Goal: Use online tool/utility: Utilize a website feature to perform a specific function

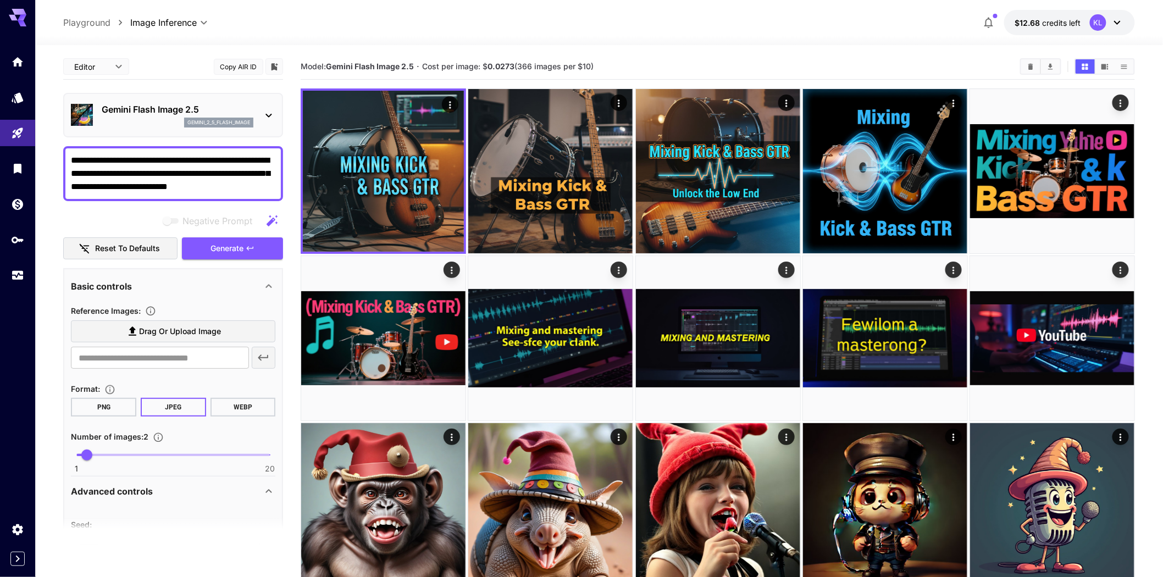
click at [368, 198] on img at bounding box center [383, 171] width 161 height 161
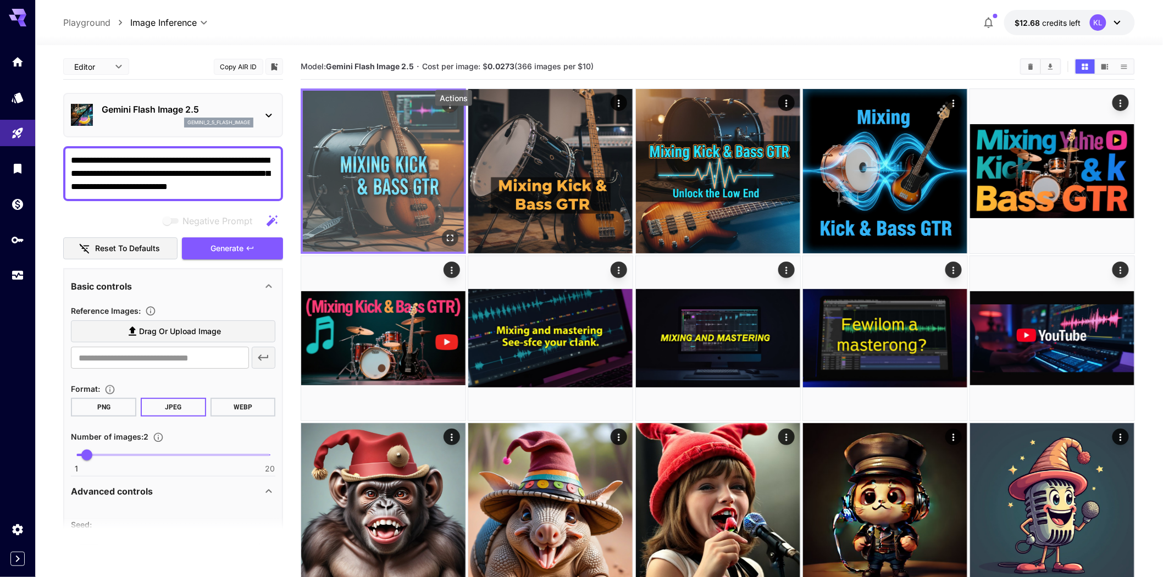
click at [449, 110] on icon "Actions" at bounding box center [449, 104] width 11 height 11
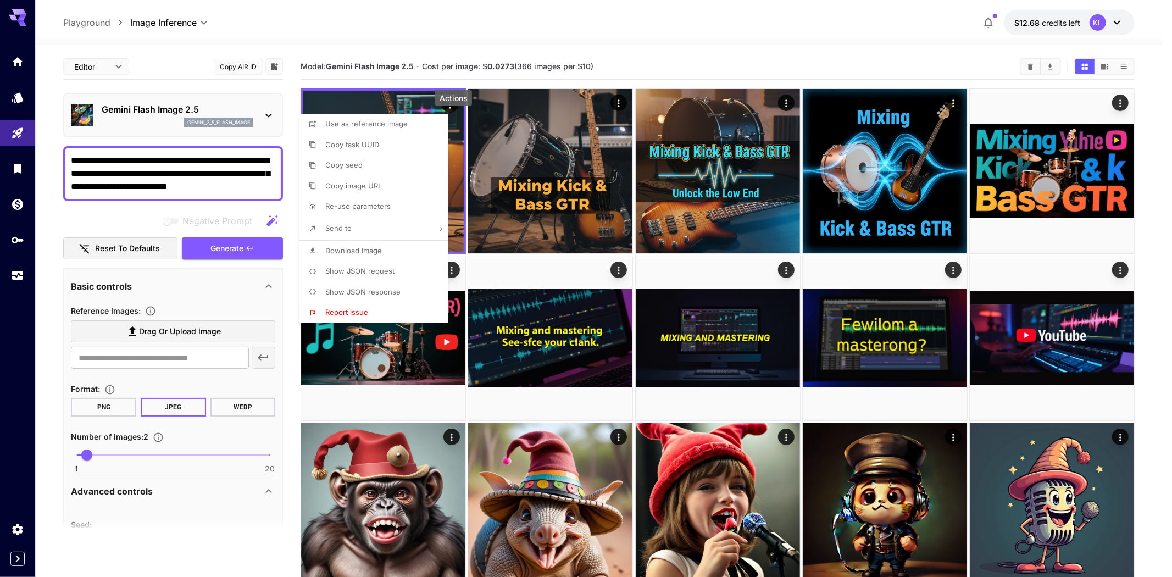
click at [397, 125] on span "Use as reference image" at bounding box center [366, 123] width 82 height 9
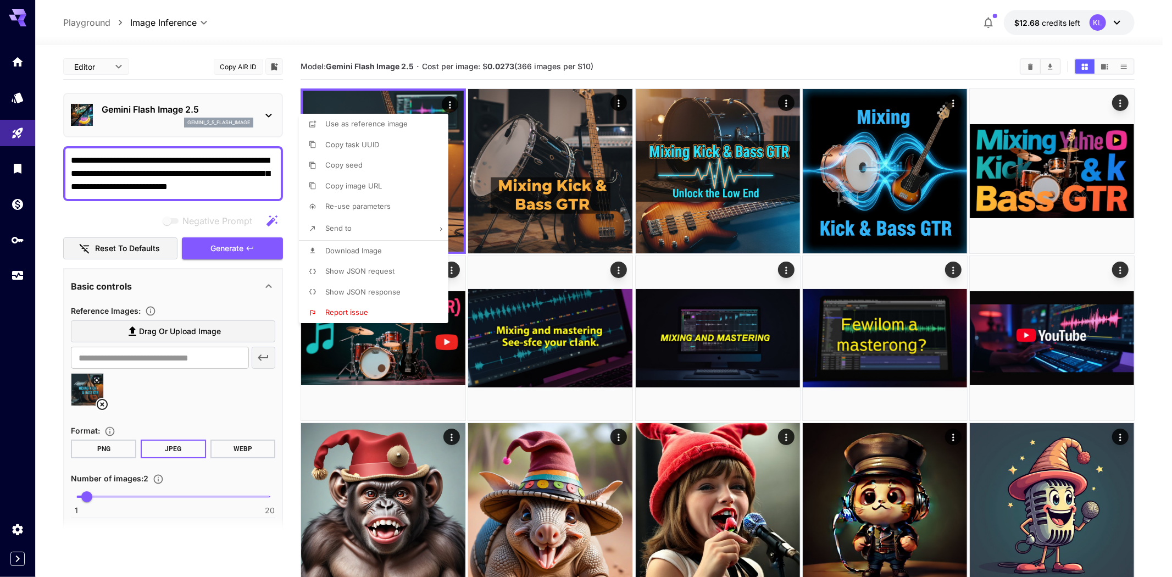
click at [70, 179] on div at bounding box center [586, 288] width 1172 height 577
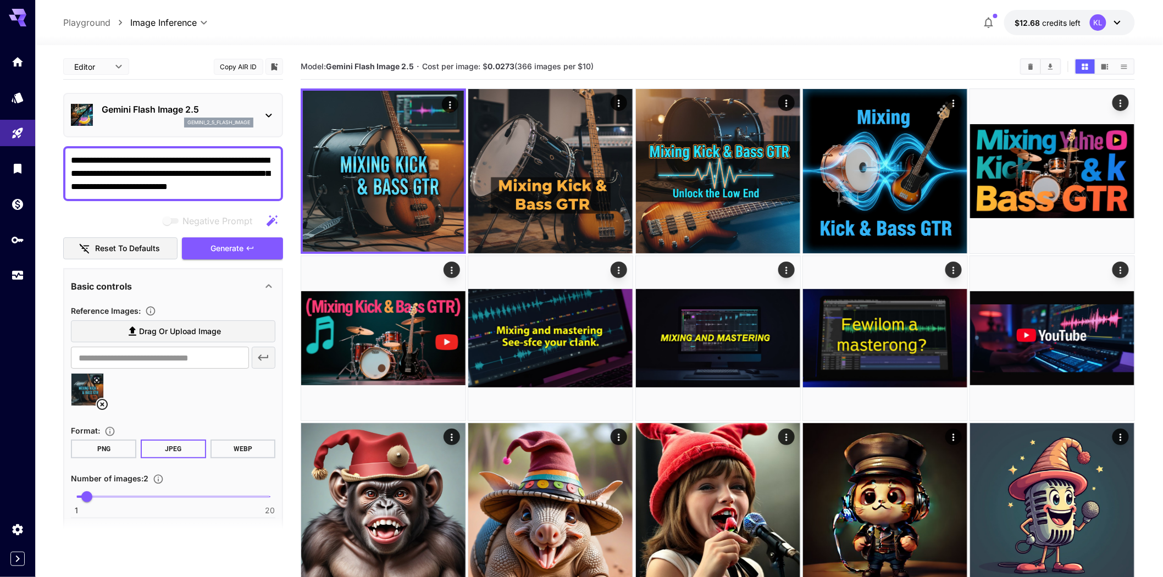
click at [72, 179] on textarea "**********" at bounding box center [173, 174] width 205 height 40
drag, startPoint x: 258, startPoint y: 213, endPoint x: 51, endPoint y: 176, distance: 210.9
click at [51, 176] on section "**********" at bounding box center [598, 583] width 1127 height 1077
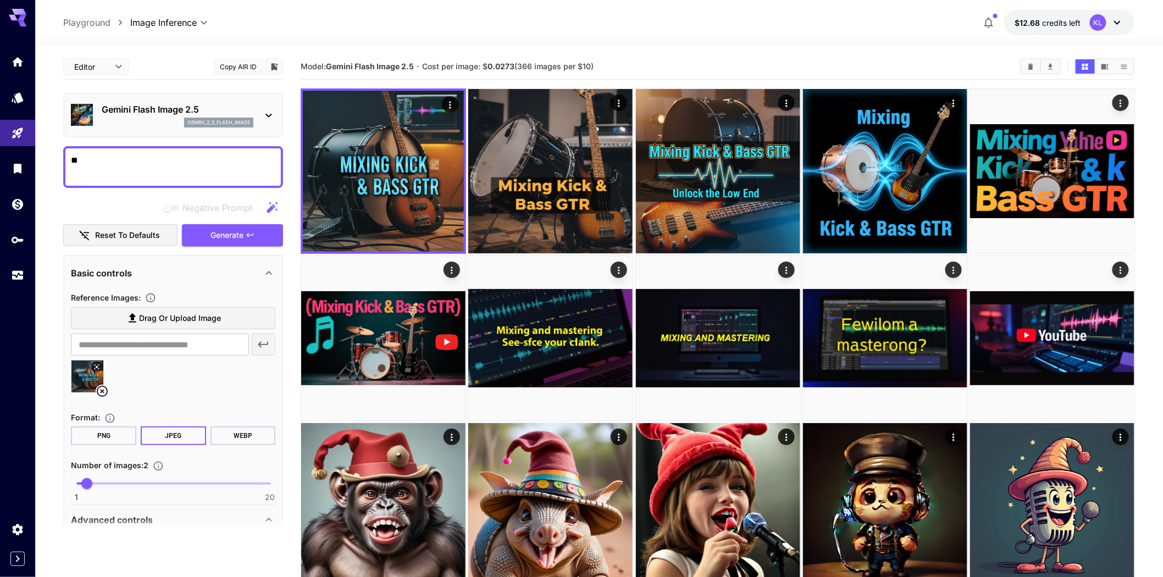
type textarea "*"
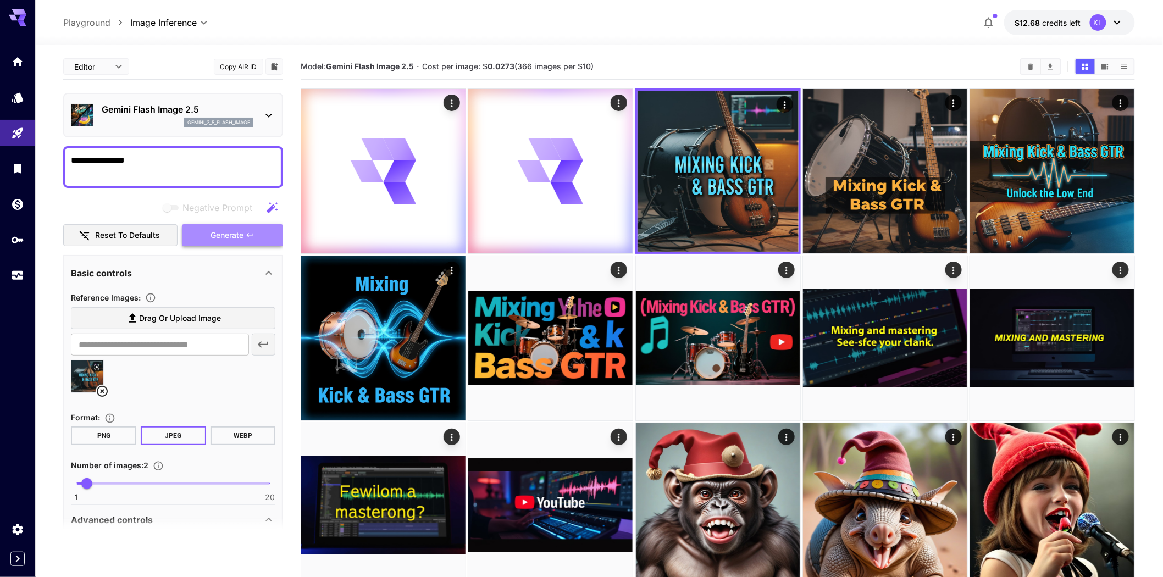
click at [209, 247] on button "Generate" at bounding box center [232, 235] width 101 height 23
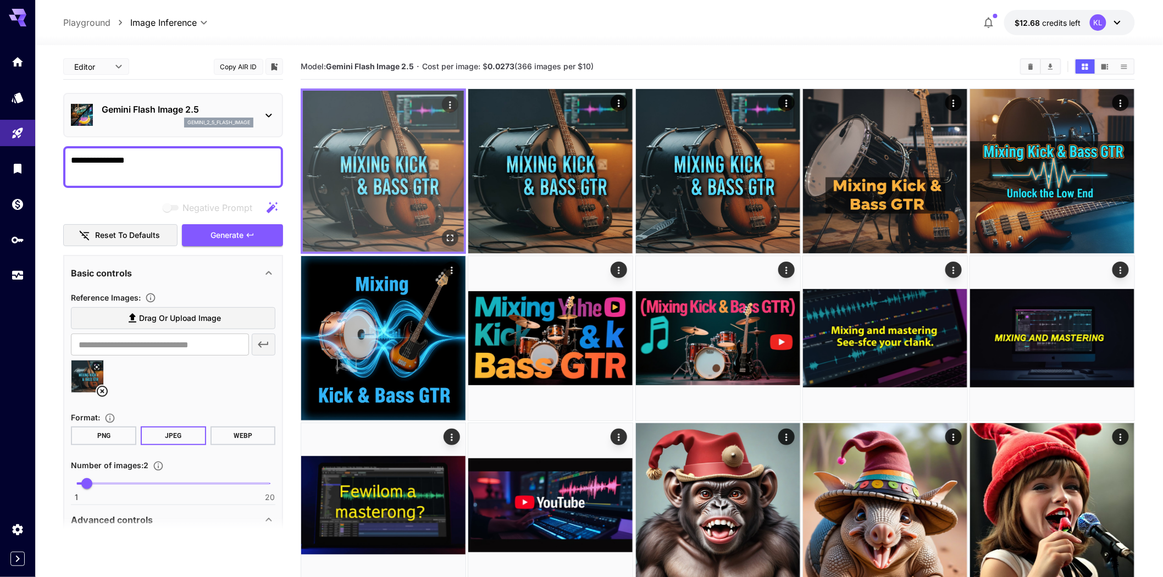
click at [396, 241] on img at bounding box center [383, 171] width 161 height 161
click at [453, 241] on icon "Open in fullscreen" at bounding box center [450, 238] width 7 height 7
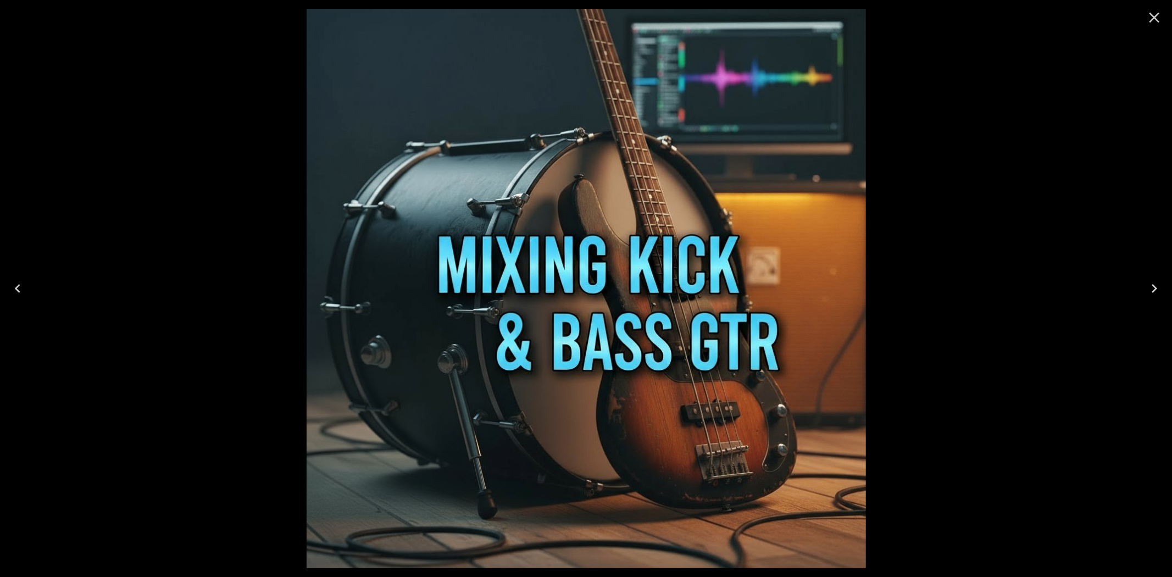
click at [1162, 24] on button "Close" at bounding box center [1154, 17] width 26 height 26
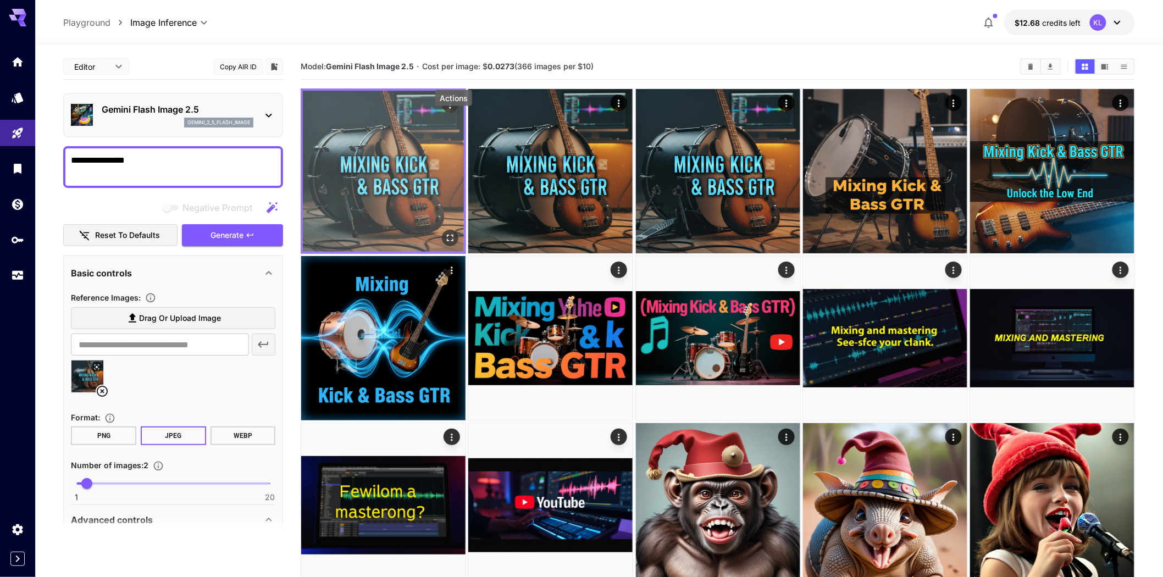
click at [455, 110] on icon "Actions" at bounding box center [449, 104] width 11 height 11
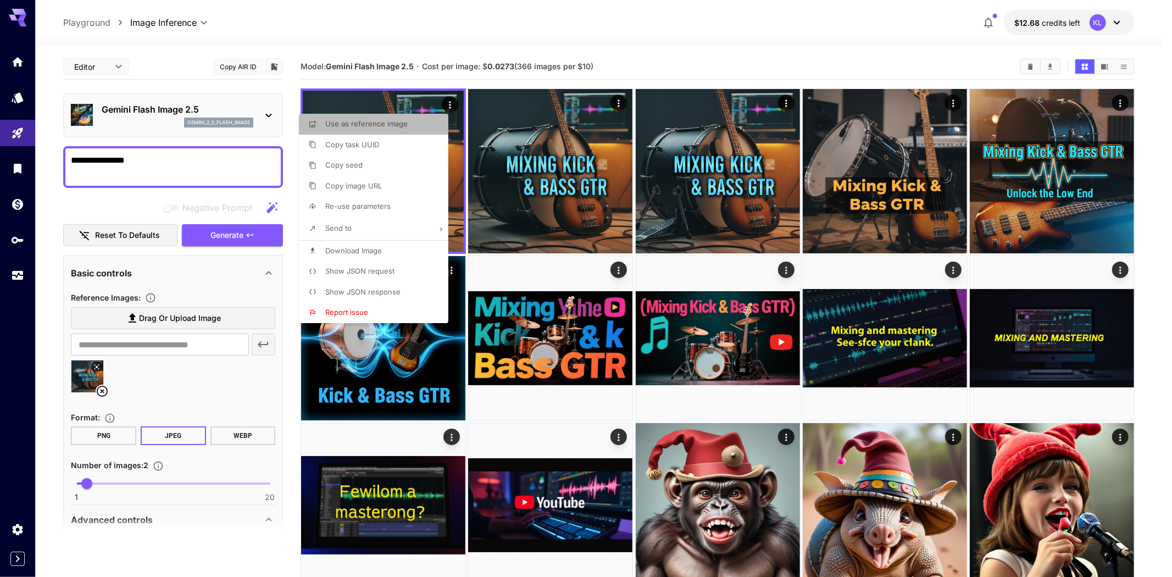
click at [409, 125] on li "Use as reference image" at bounding box center [377, 124] width 156 height 21
click at [336, 124] on span "Use as reference image" at bounding box center [366, 123] width 82 height 9
click at [194, 188] on div at bounding box center [586, 288] width 1172 height 577
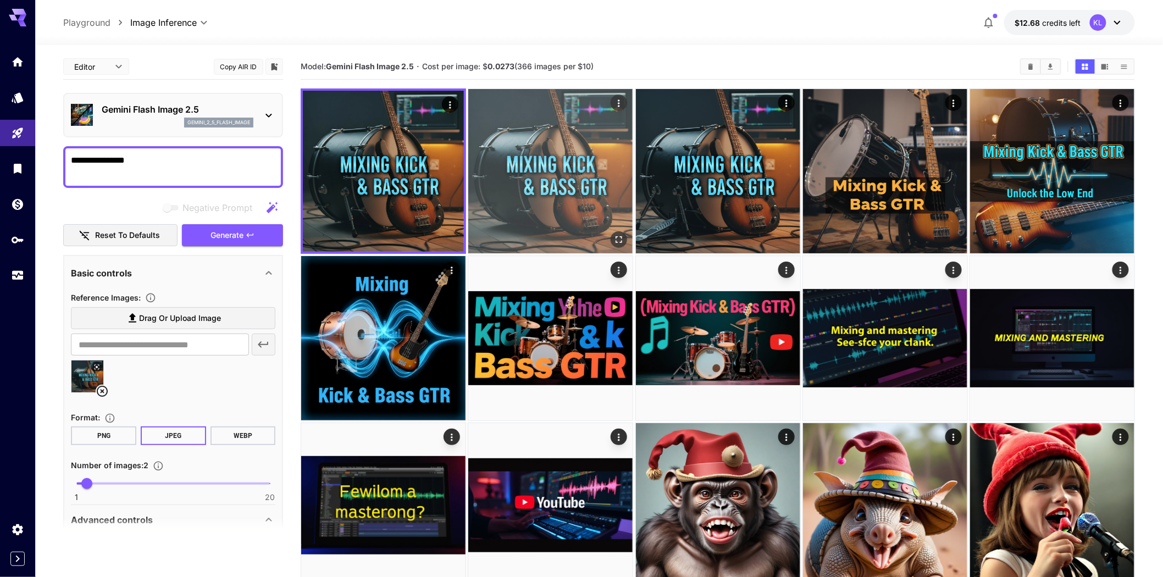
click at [583, 205] on img at bounding box center [550, 171] width 164 height 164
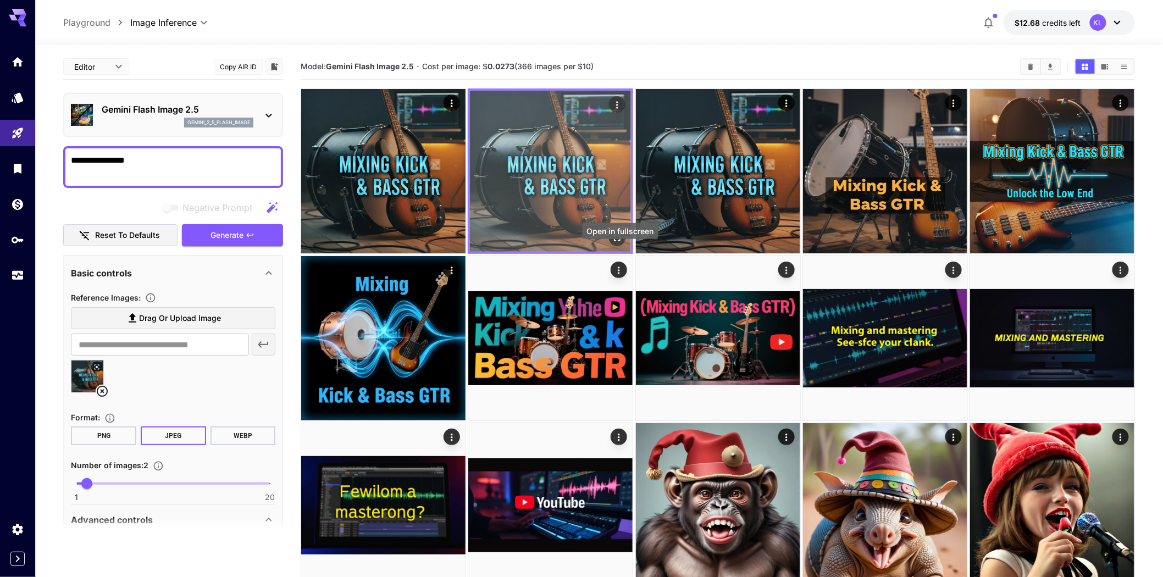
click at [619, 243] on icon "Open in fullscreen" at bounding box center [617, 237] width 11 height 11
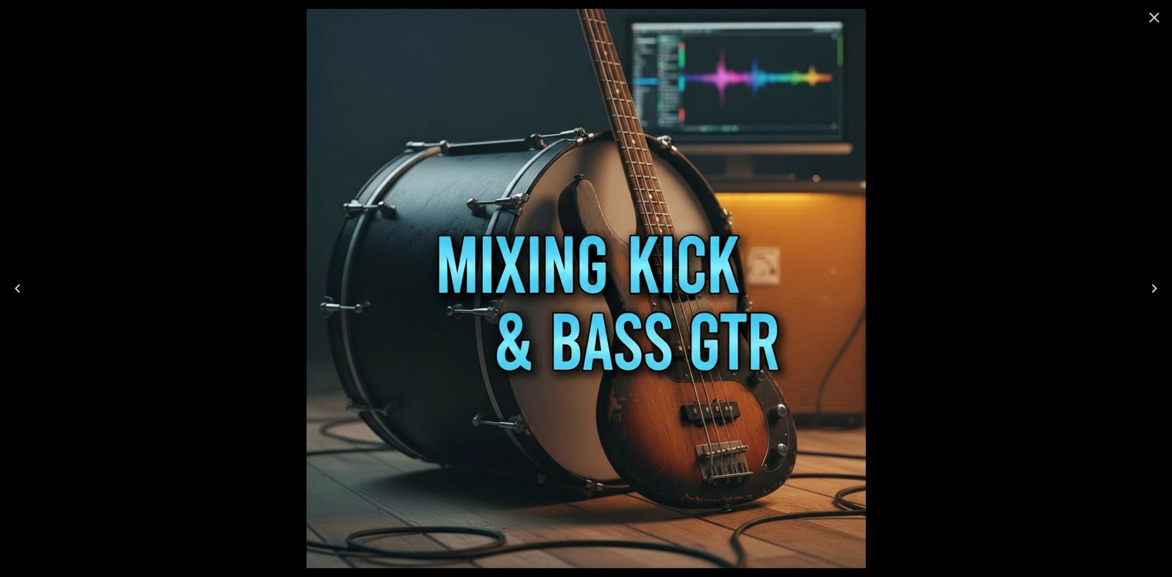
click at [1151, 19] on icon "Close" at bounding box center [1155, 18] width 18 height 18
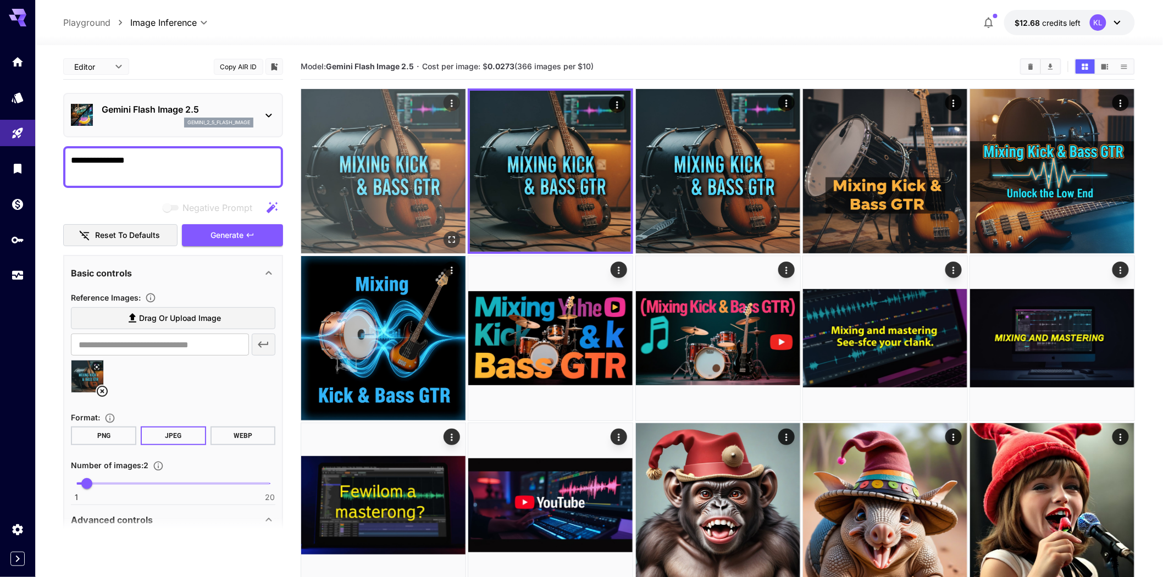
click at [430, 231] on img at bounding box center [383, 171] width 164 height 164
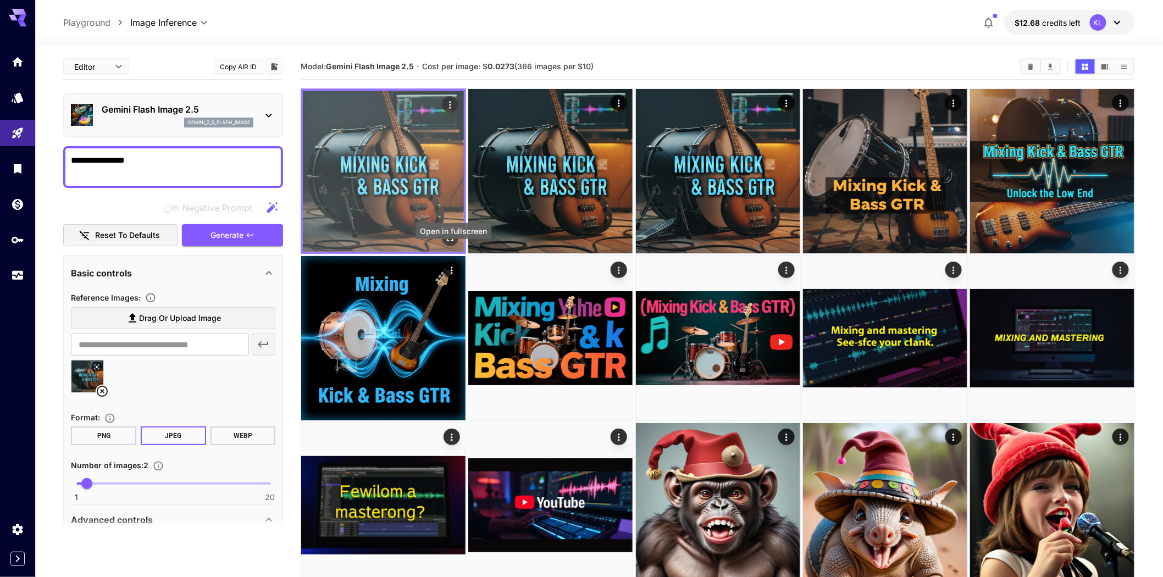
click at [452, 246] on button "Open in fullscreen" at bounding box center [450, 238] width 16 height 16
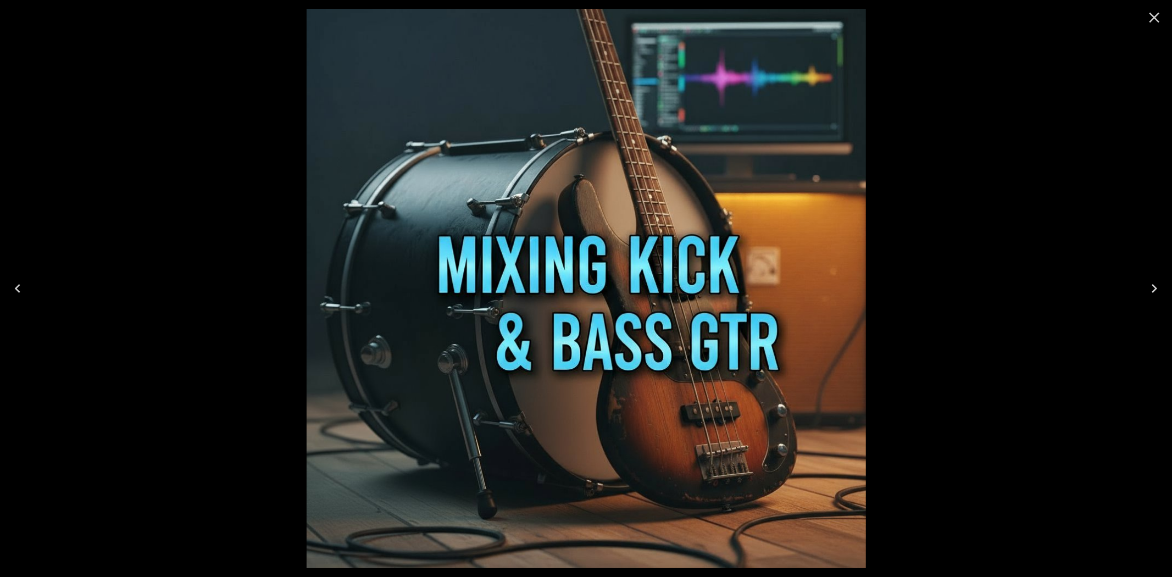
click at [1151, 16] on icon "Close" at bounding box center [1155, 18] width 18 height 18
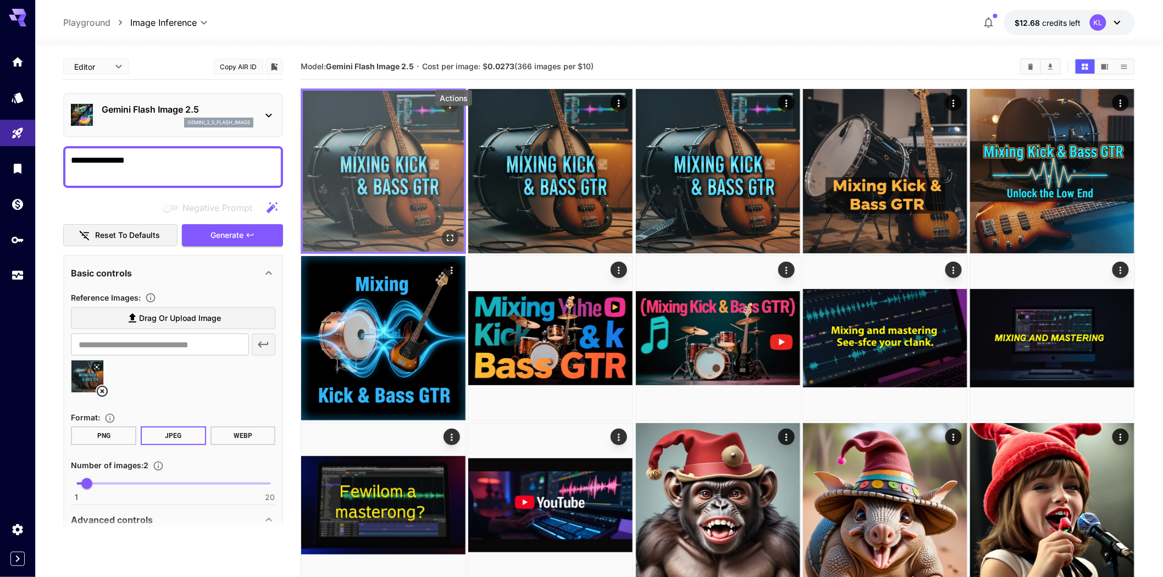
click at [449, 110] on icon "Actions" at bounding box center [449, 104] width 11 height 11
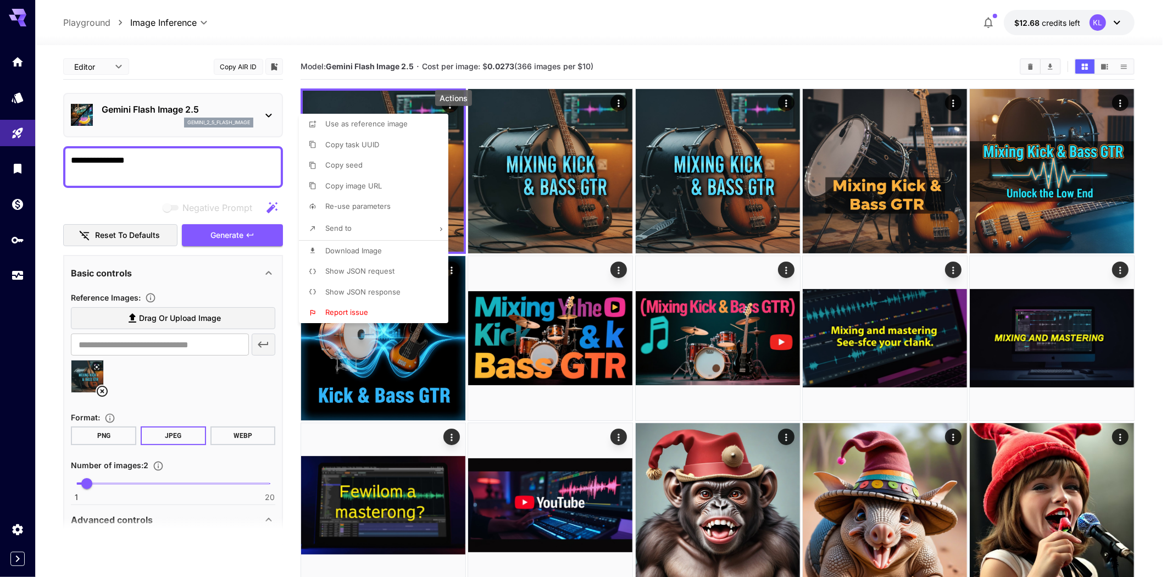
click at [381, 125] on span "Use as reference image" at bounding box center [366, 123] width 82 height 9
click at [170, 177] on div at bounding box center [586, 288] width 1172 height 577
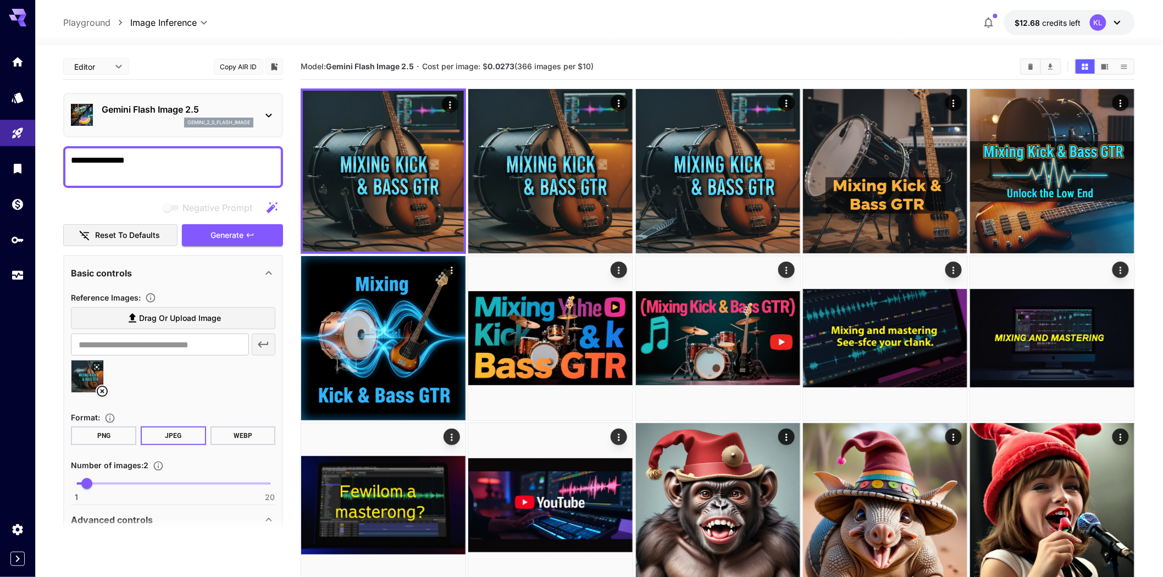
drag, startPoint x: 168, startPoint y: 180, endPoint x: 51, endPoint y: 181, distance: 117.0
click at [51, 181] on section "**********" at bounding box center [598, 583] width 1127 height 1077
click at [198, 180] on textarea "**********" at bounding box center [173, 167] width 205 height 26
click at [201, 180] on textarea "**********" at bounding box center [173, 167] width 205 height 26
drag, startPoint x: 182, startPoint y: 193, endPoint x: 38, endPoint y: 184, distance: 143.7
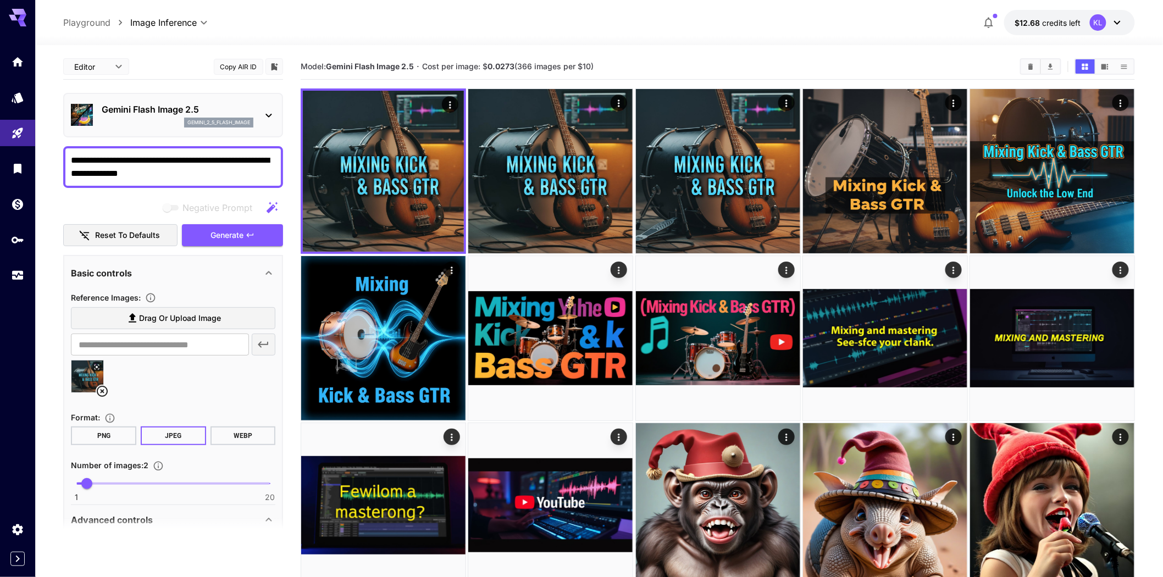
click at [38, 184] on section "**********" at bounding box center [598, 583] width 1127 height 1077
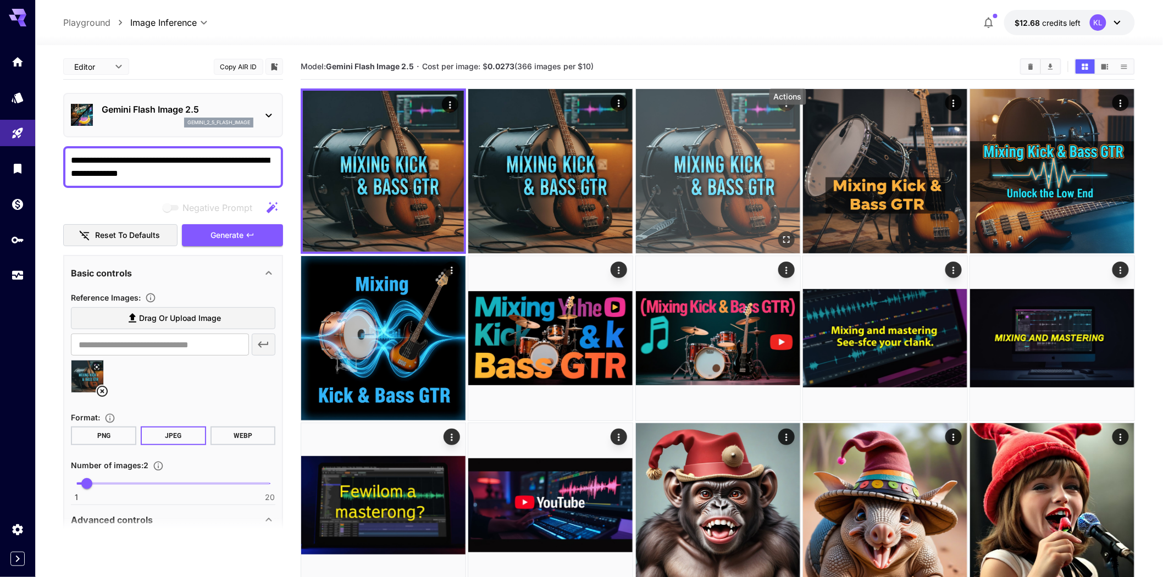
click at [782, 109] on icon "Actions" at bounding box center [785, 103] width 11 height 11
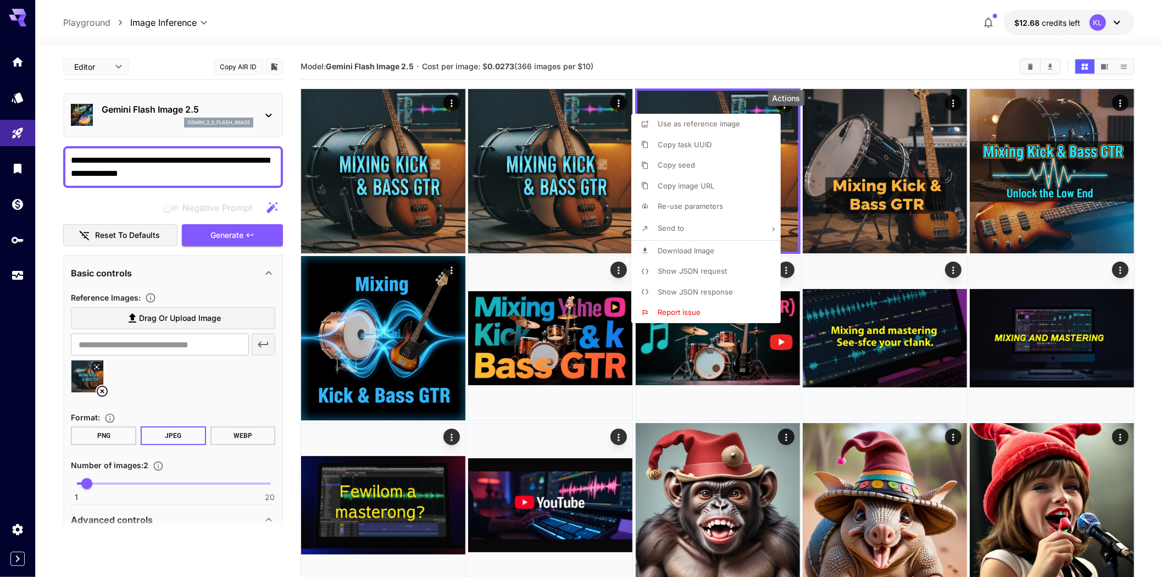
click at [727, 124] on span "Use as reference image" at bounding box center [699, 123] width 82 height 9
click at [186, 190] on div at bounding box center [586, 288] width 1172 height 577
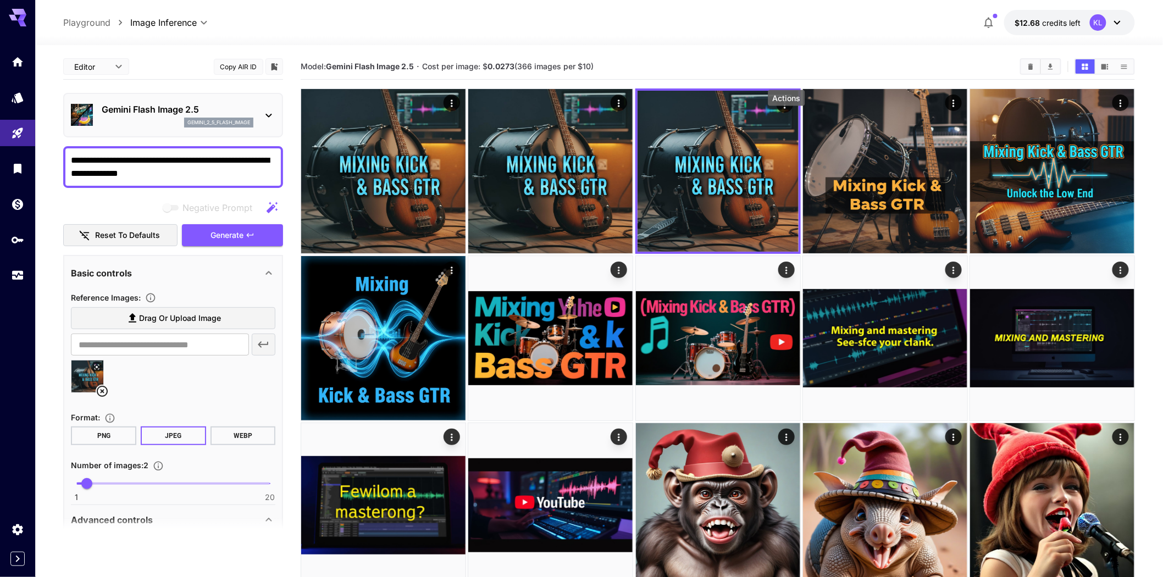
click at [105, 180] on textarea "**********" at bounding box center [173, 167] width 205 height 26
drag, startPoint x: 166, startPoint y: 182, endPoint x: 47, endPoint y: 185, distance: 118.7
click at [47, 185] on section "**********" at bounding box center [598, 583] width 1127 height 1077
click at [255, 180] on textarea "**********" at bounding box center [173, 167] width 205 height 26
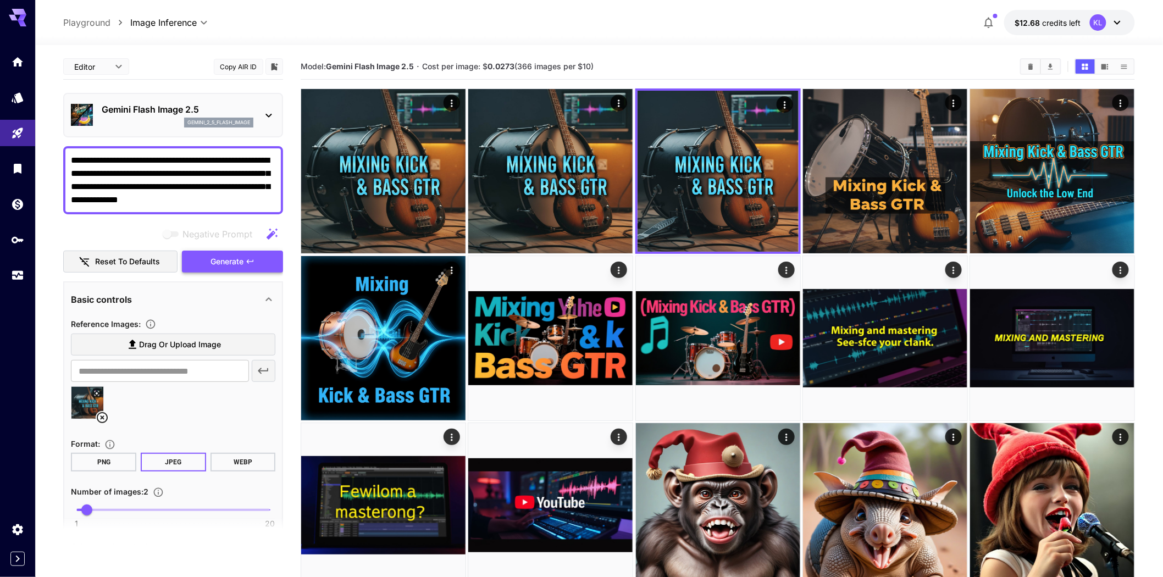
type textarea "**********"
click at [245, 273] on button "Generate" at bounding box center [232, 262] width 101 height 23
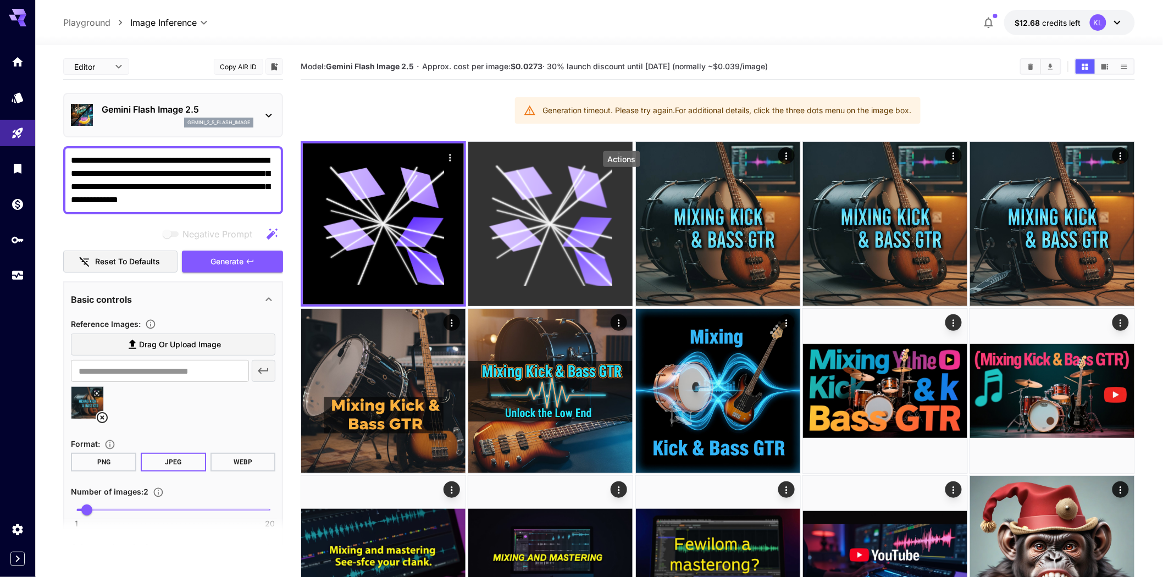
click at [619, 162] on icon "Actions" at bounding box center [618, 156] width 11 height 11
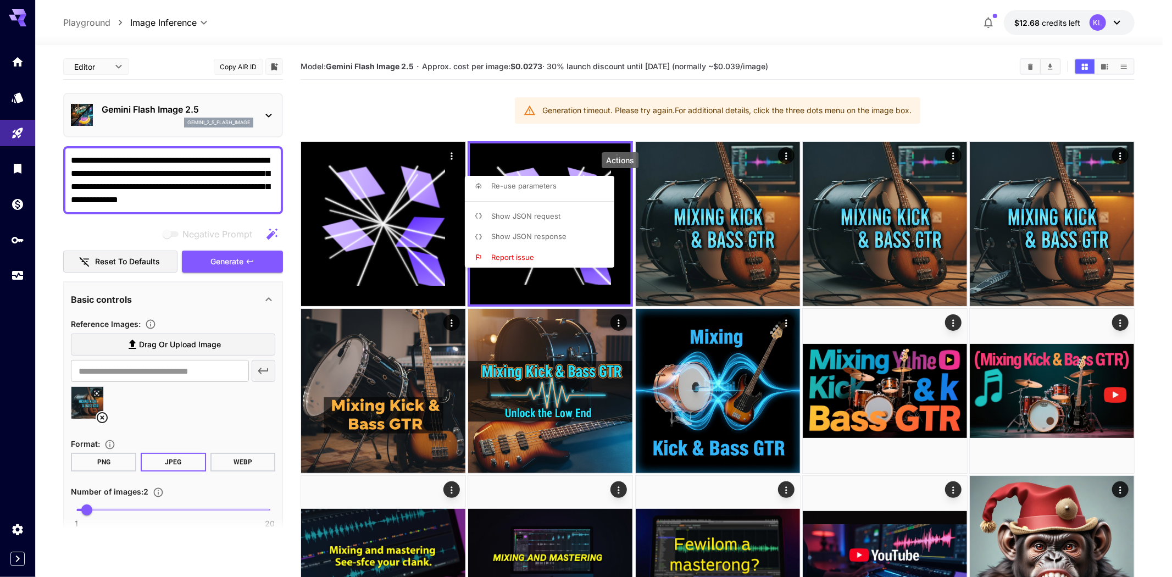
click at [207, 292] on div at bounding box center [586, 288] width 1172 height 577
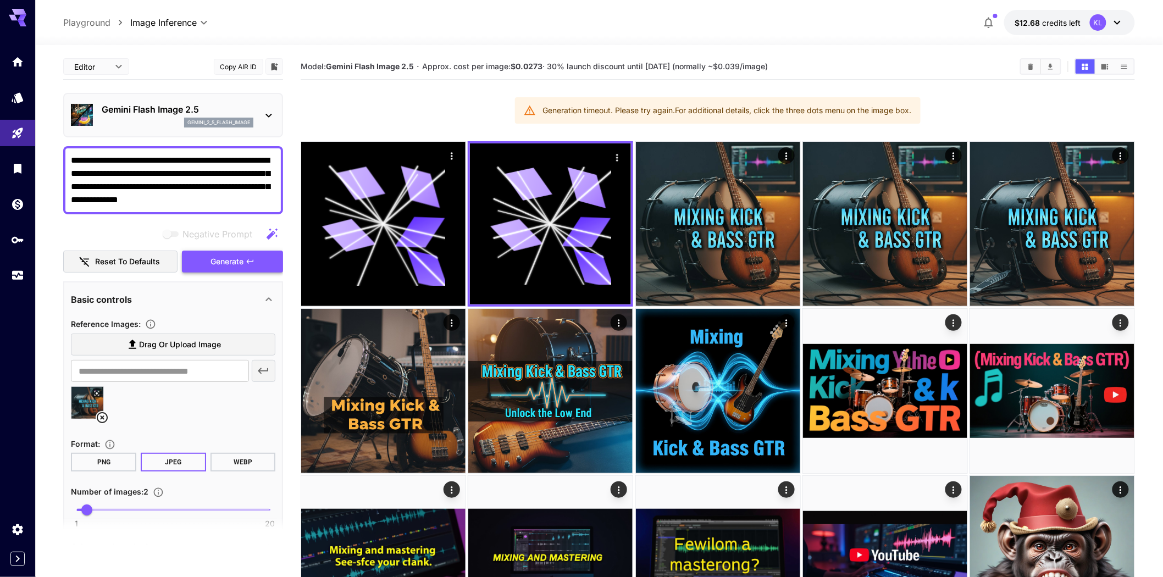
click at [214, 269] on span "Generate" at bounding box center [226, 262] width 33 height 14
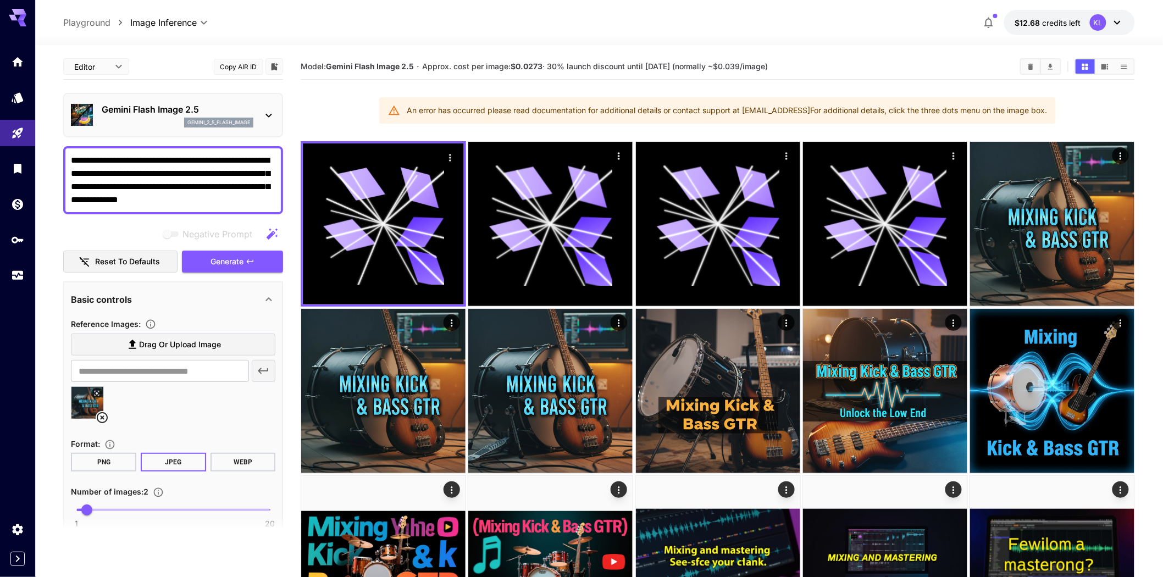
drag, startPoint x: 244, startPoint y: 223, endPoint x: 63, endPoint y: 169, distance: 188.6
click at [63, 169] on div "**********" at bounding box center [173, 427] width 220 height 746
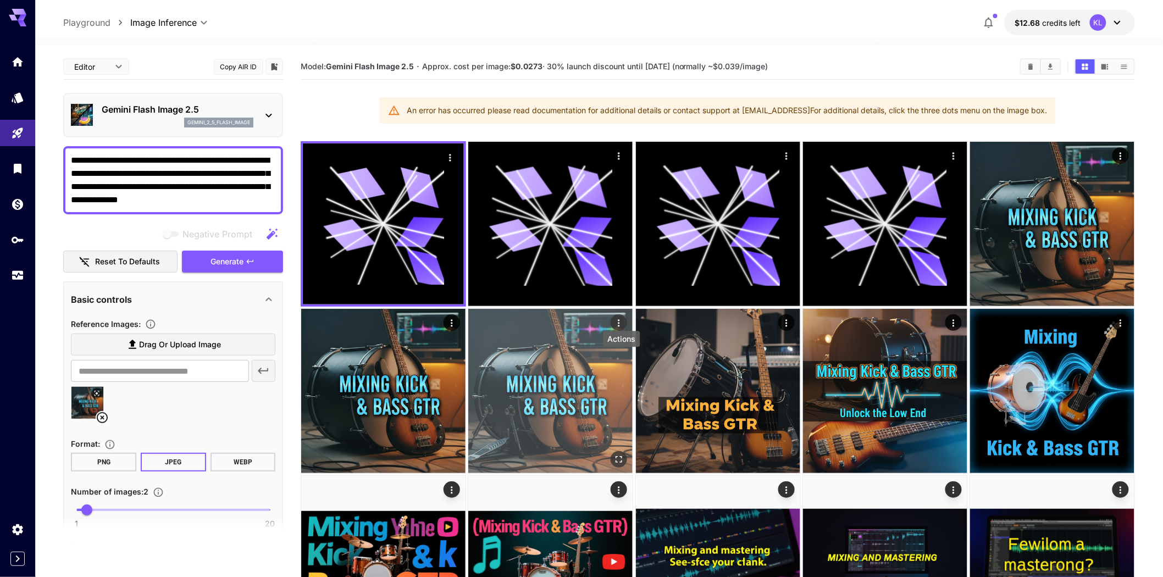
click at [622, 329] on icon "Actions" at bounding box center [618, 323] width 11 height 11
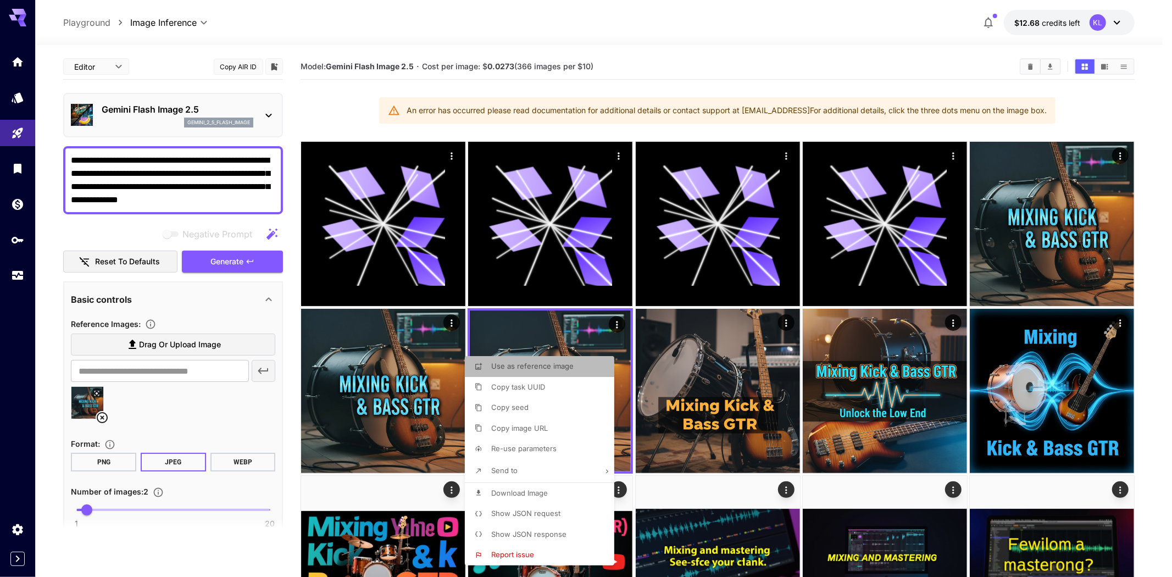
click at [590, 365] on li "Use as reference image" at bounding box center [543, 366] width 156 height 21
click at [240, 293] on div at bounding box center [586, 288] width 1172 height 577
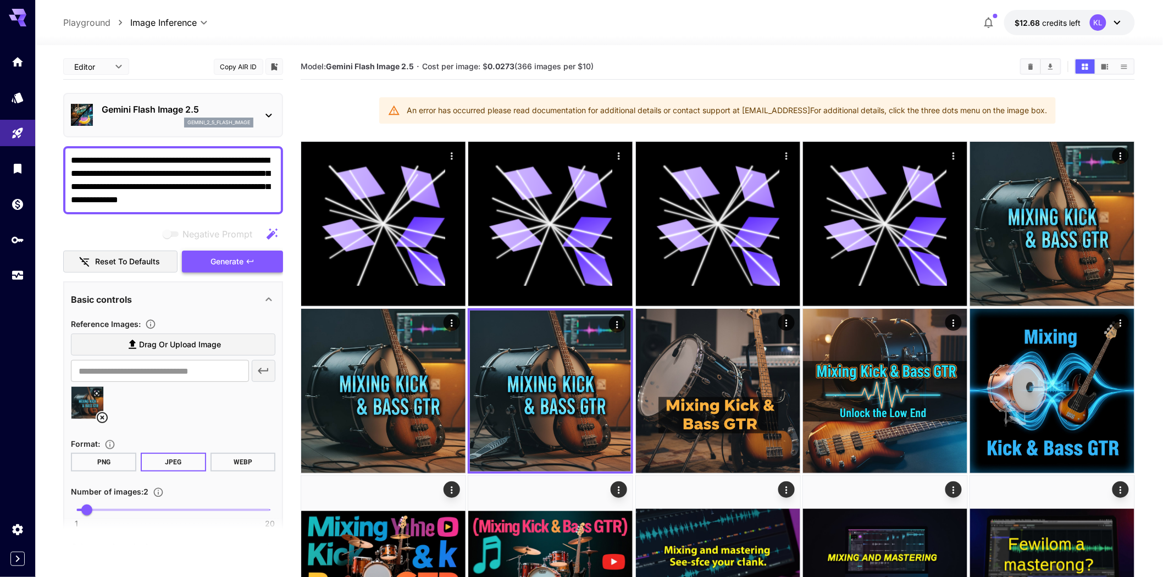
click at [240, 269] on span "Generate" at bounding box center [226, 262] width 33 height 14
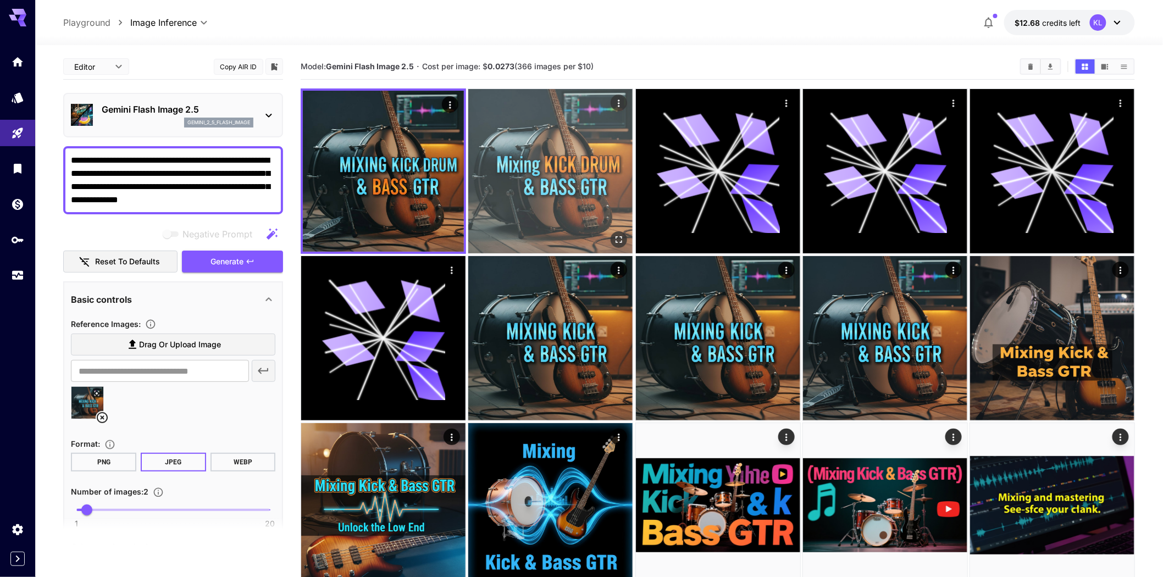
click at [571, 193] on img at bounding box center [550, 171] width 164 height 164
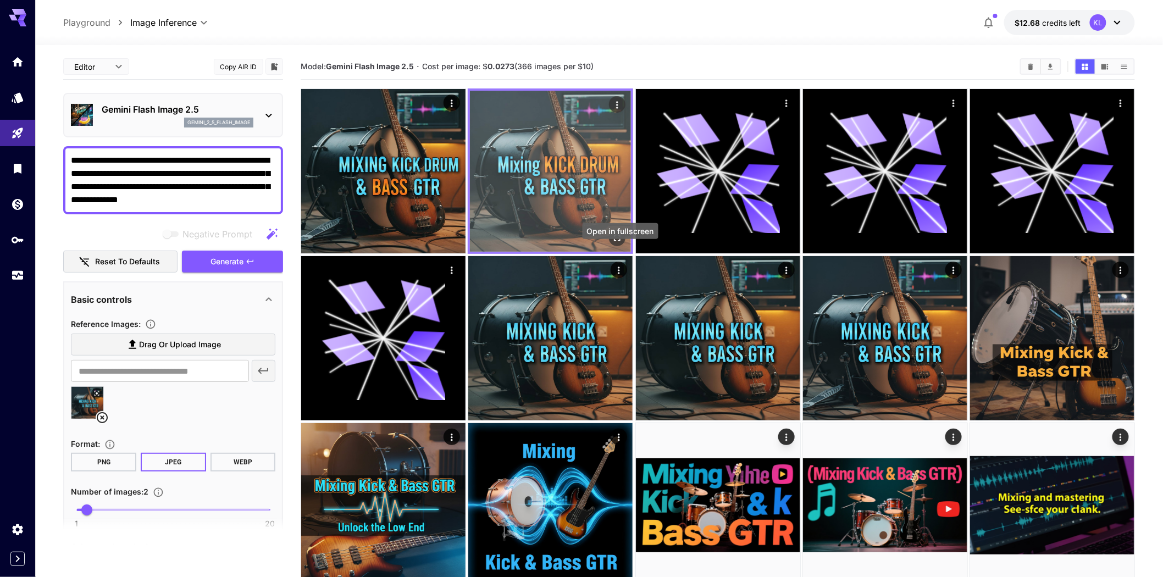
click at [616, 246] on button "Open in fullscreen" at bounding box center [617, 238] width 16 height 16
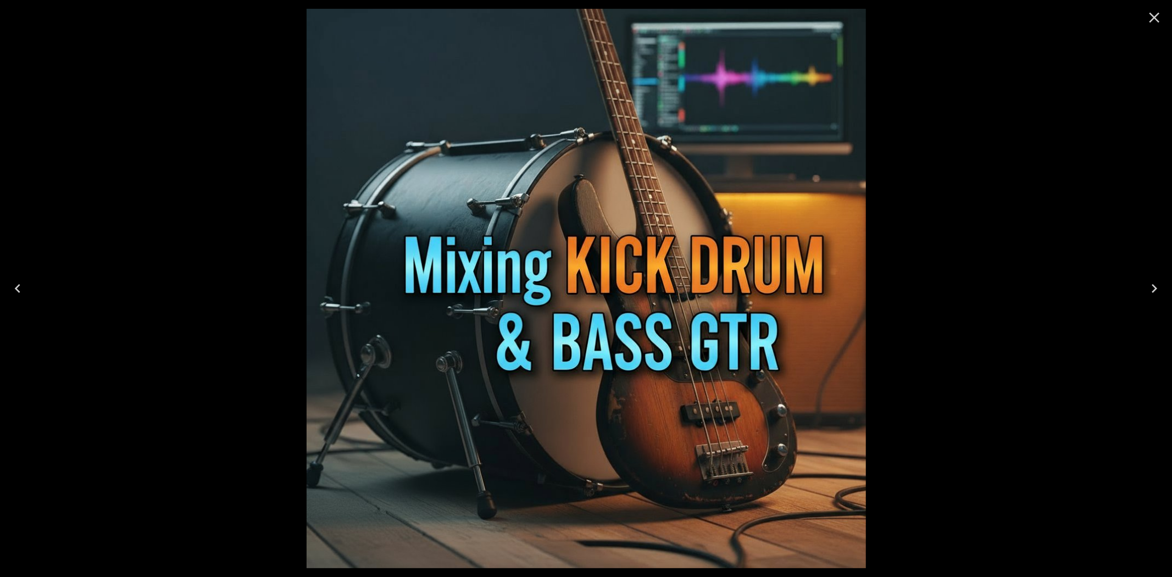
click at [20, 287] on icon "Previous" at bounding box center [18, 289] width 18 height 18
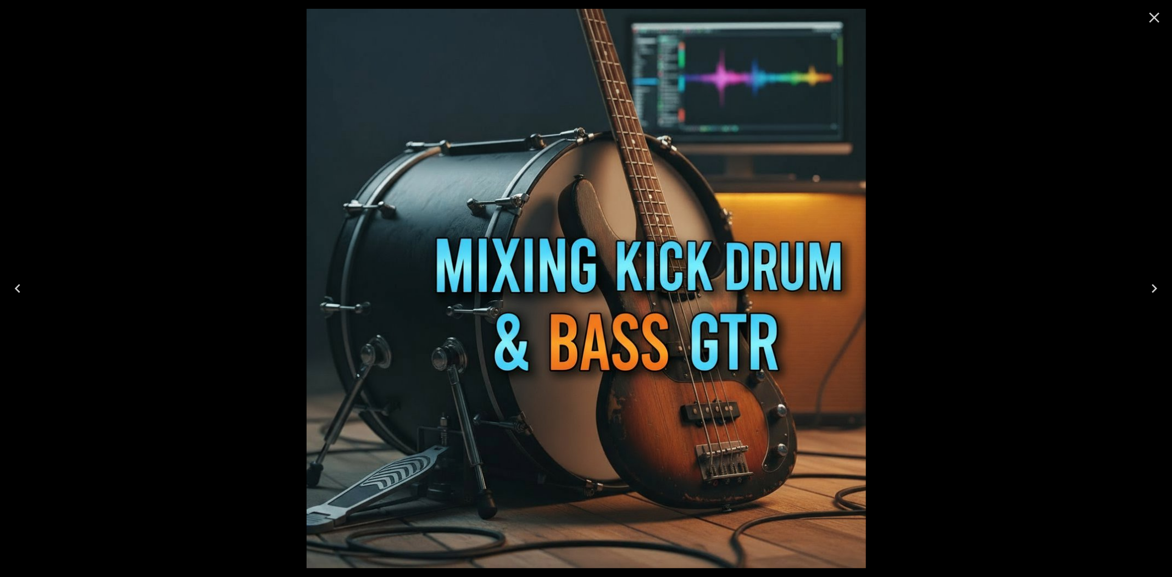
click at [1162, 20] on button "Close" at bounding box center [1154, 17] width 26 height 26
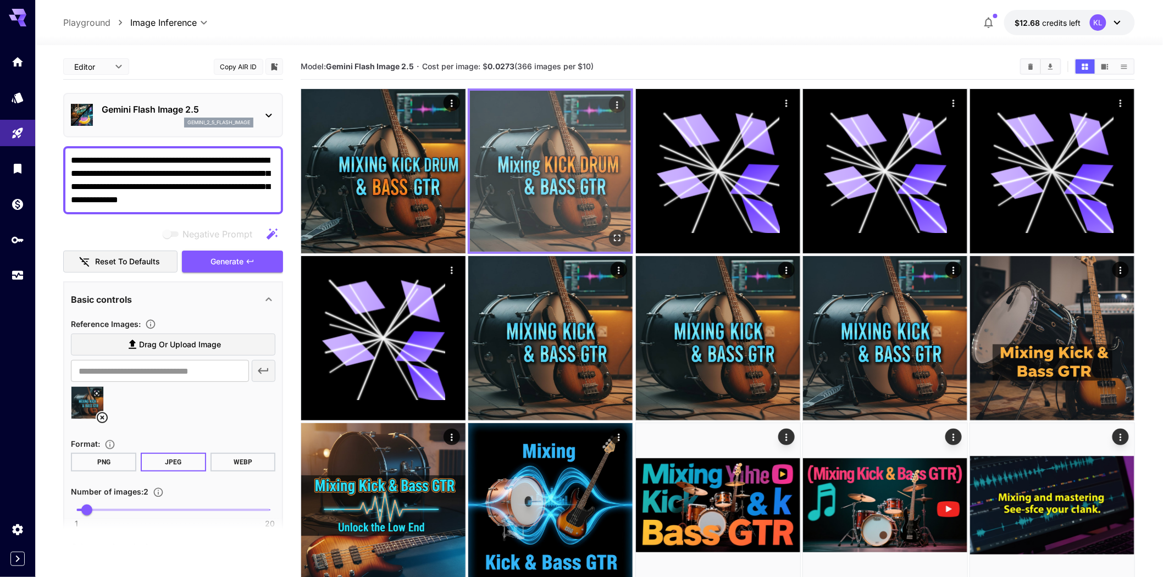
click at [564, 221] on img at bounding box center [550, 171] width 161 height 161
click at [614, 110] on icon "Actions" at bounding box center [617, 104] width 11 height 11
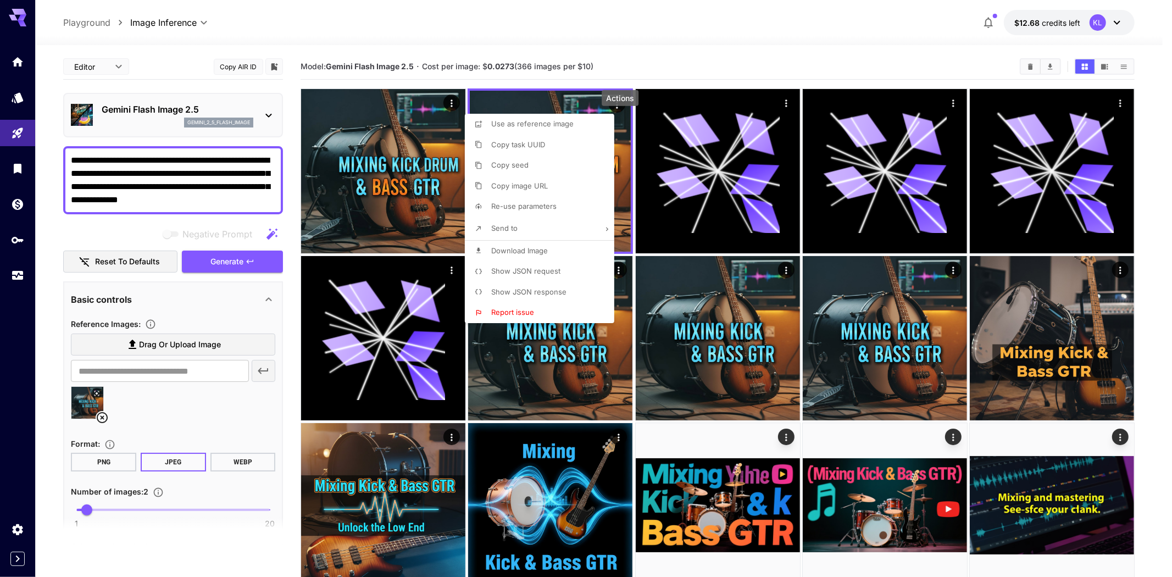
click at [563, 123] on span "Use as reference image" at bounding box center [532, 123] width 82 height 9
click at [187, 463] on div at bounding box center [586, 288] width 1172 height 577
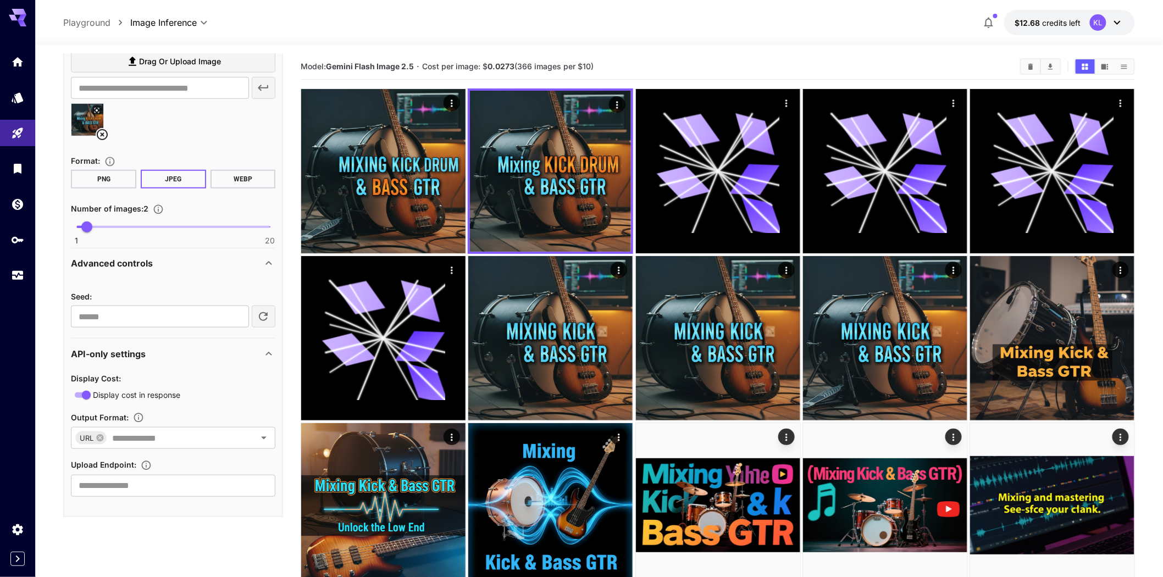
scroll to position [373, 0]
